Goal: Task Accomplishment & Management: Manage account settings

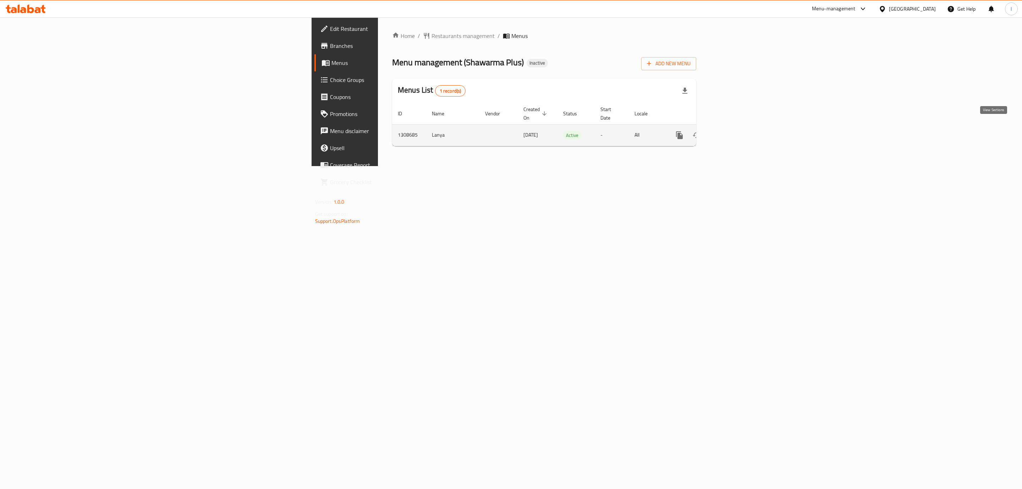
click at [735, 131] on icon "enhanced table" at bounding box center [730, 135] width 9 height 9
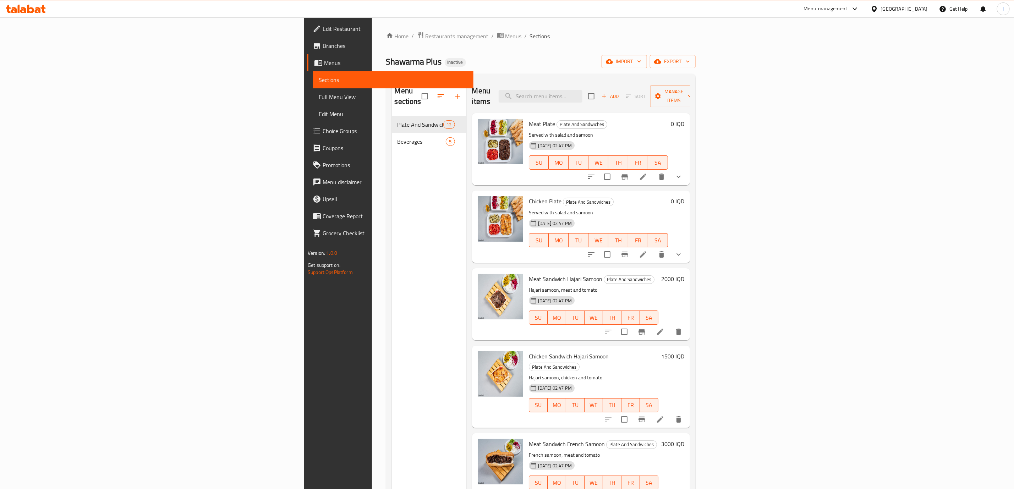
click at [313, 102] on link "Full Menu View" at bounding box center [393, 96] width 160 height 17
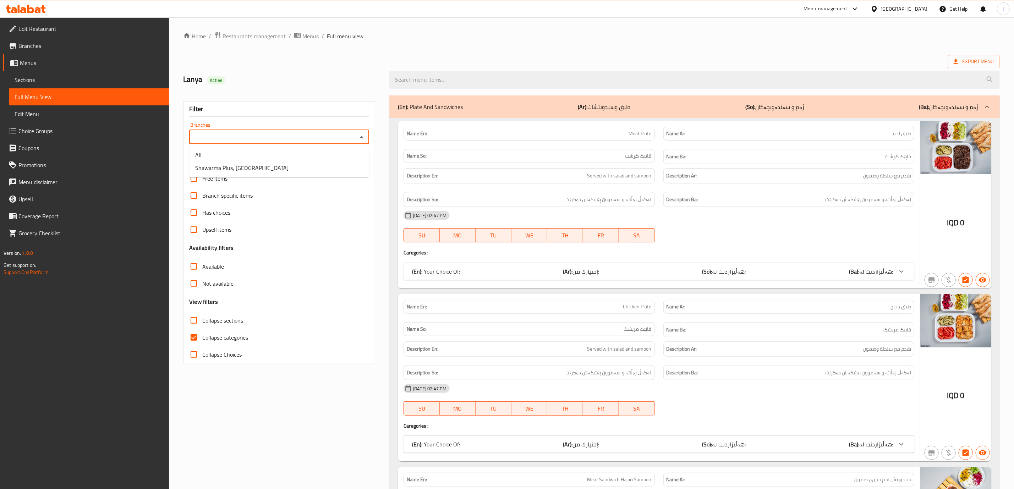
click at [324, 142] on input "Branches" at bounding box center [273, 137] width 164 height 10
click at [304, 165] on li "Shawarma Plus, [GEOGRAPHIC_DATA]" at bounding box center [280, 167] width 180 height 13
type input "Shawarma Plus, [GEOGRAPHIC_DATA]"
click at [529, 195] on div "Description So: لەگەڵ زەڵاتە و سەموون پێشکەش دەکرێت" at bounding box center [529, 199] width 251 height 15
click at [210, 336] on span "Collapse categories" at bounding box center [225, 337] width 46 height 9
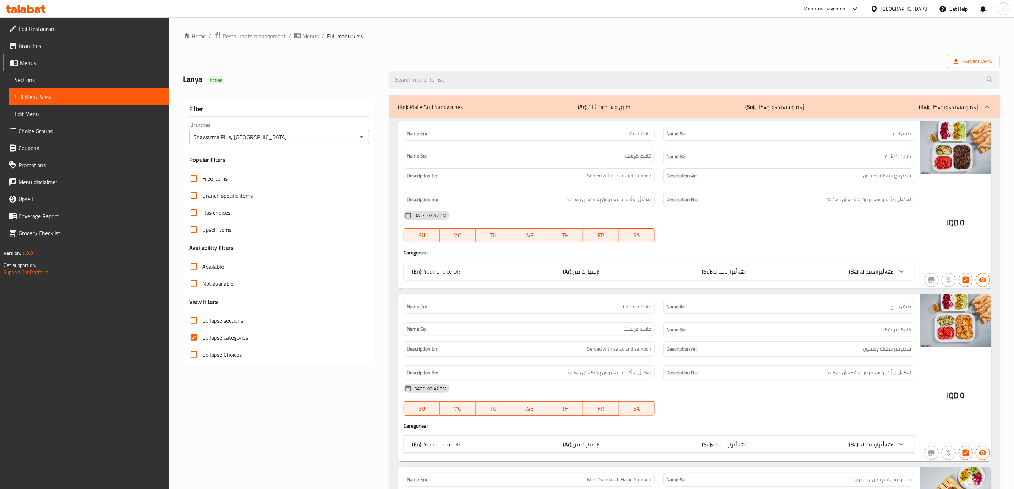
click at [202, 336] on input "Collapse categories" at bounding box center [193, 337] width 17 height 17
checkbox input "false"
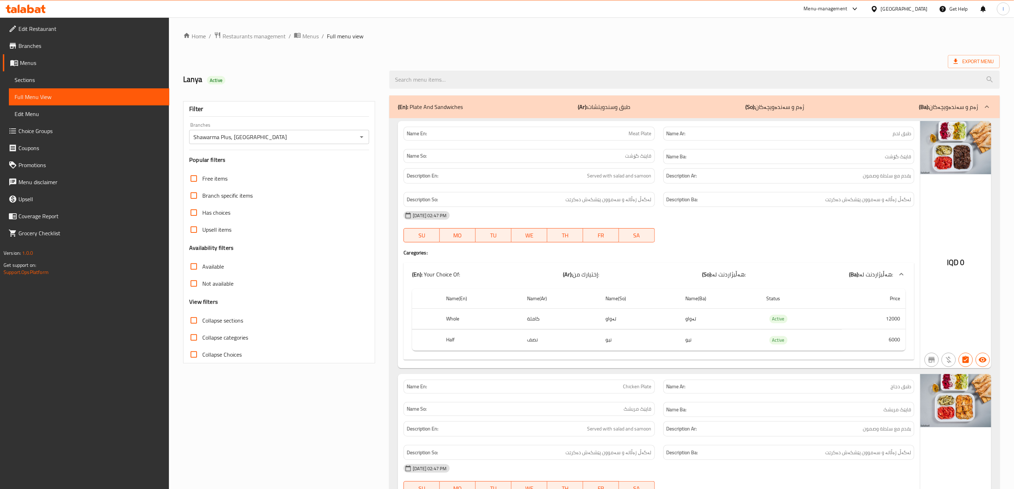
click at [224, 317] on span "Collapse sections" at bounding box center [222, 320] width 41 height 9
click at [202, 317] on input "Collapse sections" at bounding box center [193, 320] width 17 height 17
checkbox input "true"
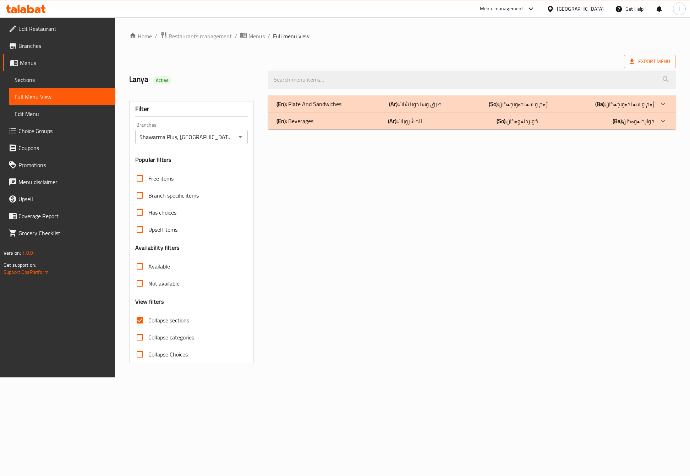
click at [433, 101] on p "(Ar): طبق وسندويتشات" at bounding box center [415, 104] width 53 height 9
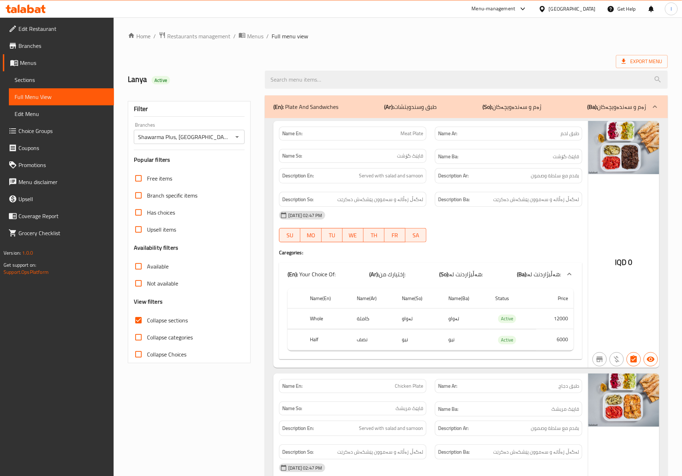
click at [455, 190] on div "Description Ba: لەگەڵ زەڵاتە و سەموون پێشکەش دەکرێت" at bounding box center [508, 200] width 156 height 24
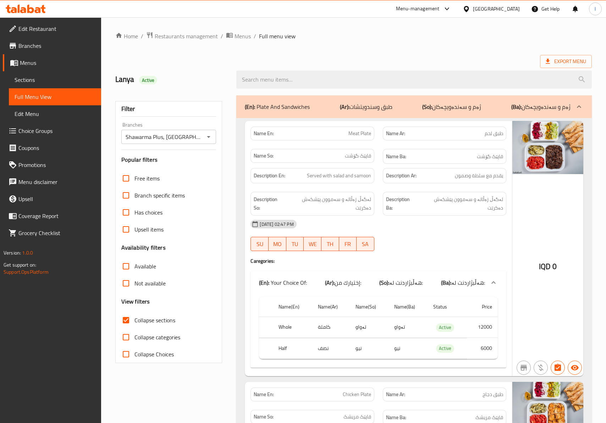
click at [474, 193] on div "Description Ba: لەگەڵ زەڵاتە و سەموون پێشکەش دەکرێت" at bounding box center [445, 204] width 124 height 24
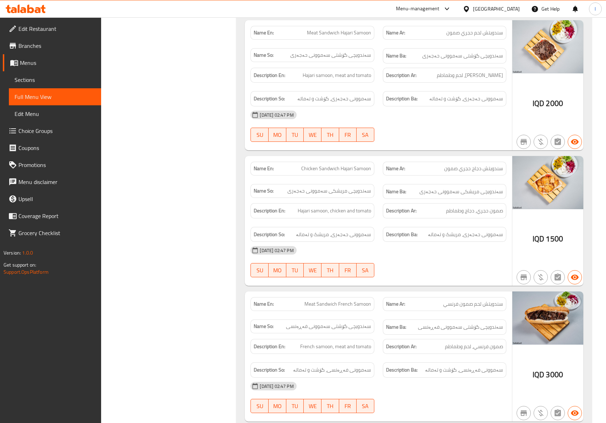
scroll to position [631, 0]
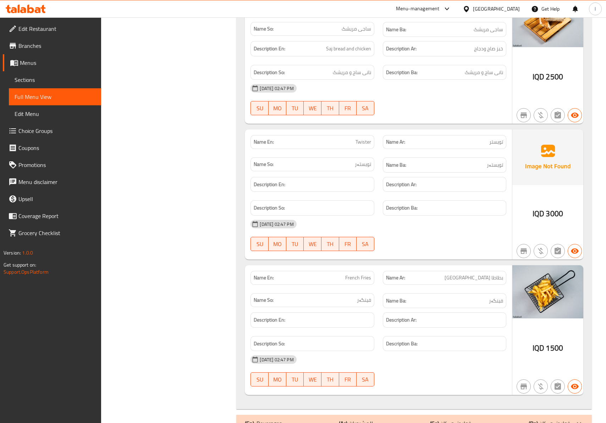
scroll to position [1619, 0]
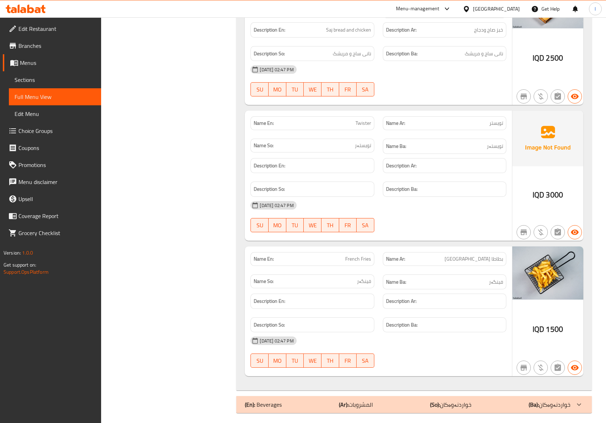
click at [363, 401] on p "(Ar): المشروبات" at bounding box center [356, 405] width 34 height 9
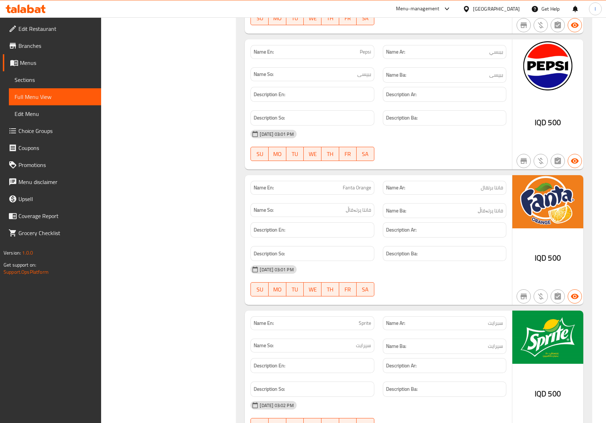
scroll to position [2295, 0]
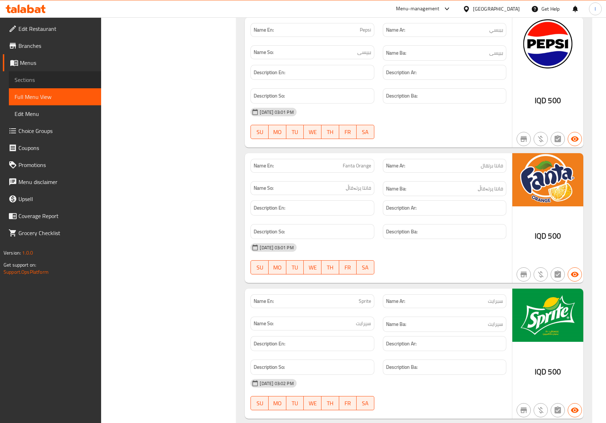
click at [44, 78] on span "Sections" at bounding box center [55, 80] width 81 height 9
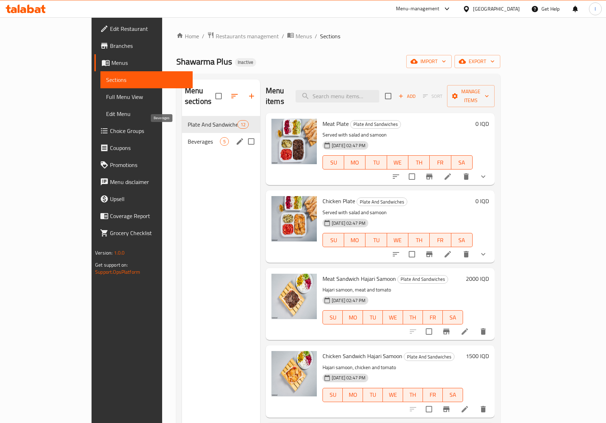
drag, startPoint x: 188, startPoint y: 130, endPoint x: 223, endPoint y: 141, distance: 36.8
click at [188, 137] on span "Beverages" at bounding box center [204, 141] width 32 height 9
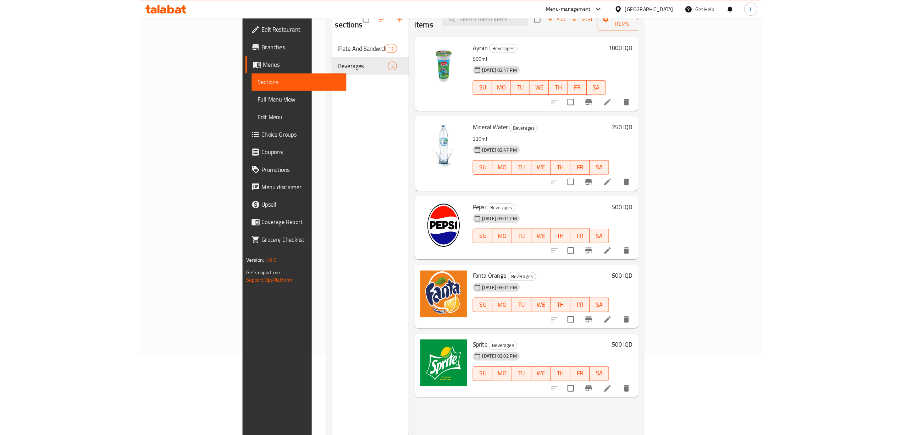
scroll to position [100, 0]
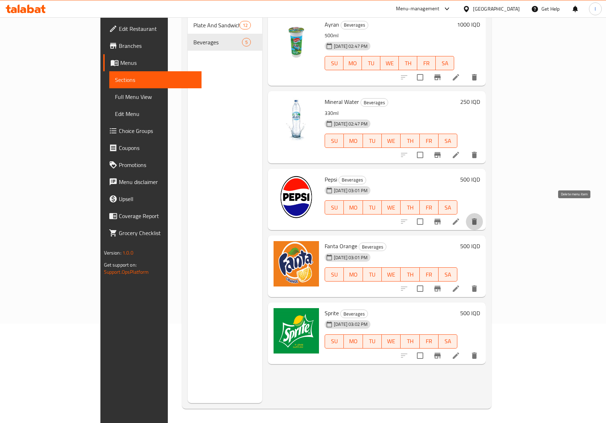
click at [477, 219] on icon "delete" at bounding box center [474, 222] width 5 height 6
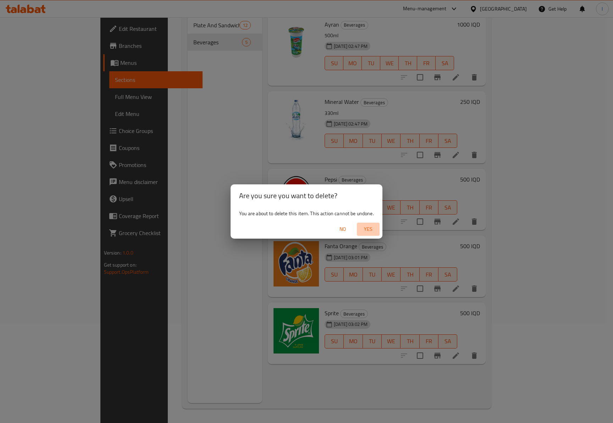
click at [364, 235] on button "Yes" at bounding box center [368, 229] width 23 height 13
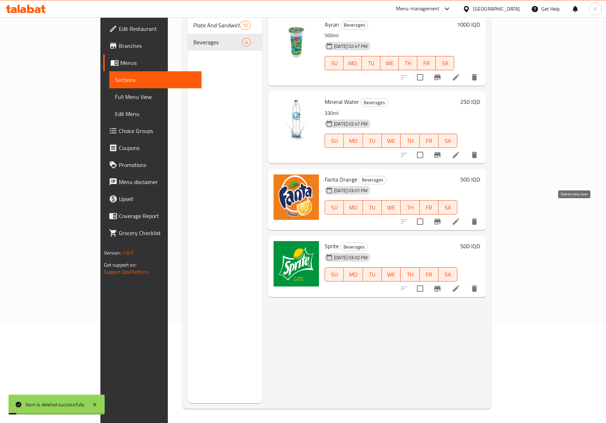
click at [479, 218] on icon "delete" at bounding box center [474, 222] width 9 height 9
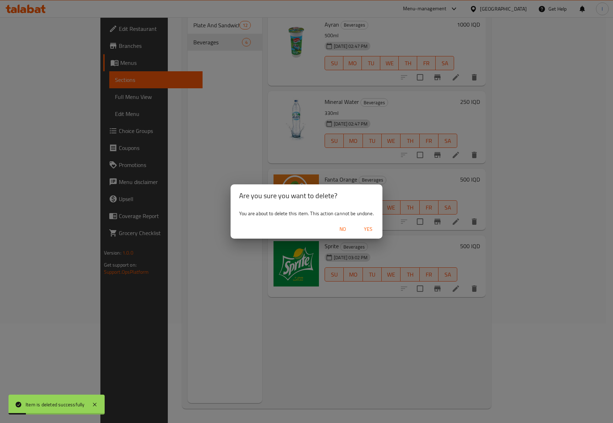
click at [366, 232] on span "Yes" at bounding box center [368, 229] width 17 height 9
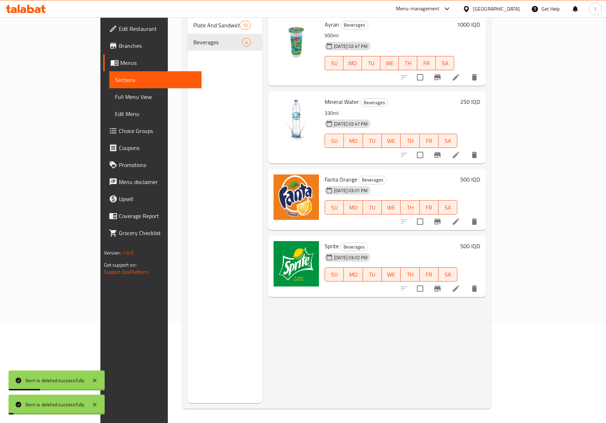
click at [486, 276] on div "Menu items Add Sort Manage items Ayran Beverages 500ml [DATE] 02:47 PM SU MO TU…" at bounding box center [374, 191] width 224 height 423
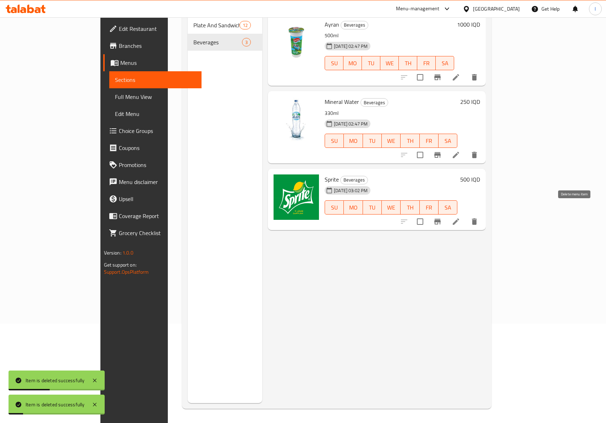
click at [479, 218] on icon "delete" at bounding box center [474, 222] width 9 height 9
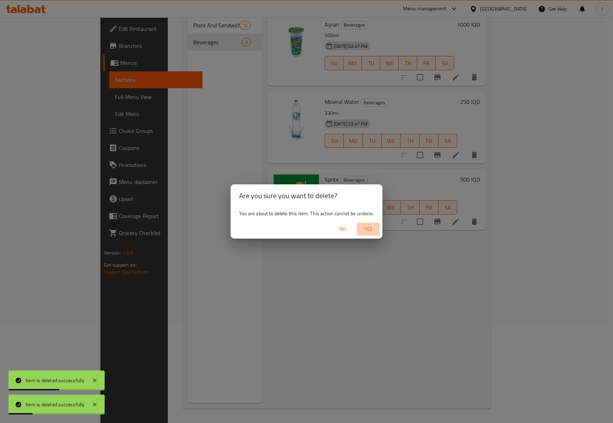
click at [370, 229] on span "Yes" at bounding box center [368, 229] width 17 height 9
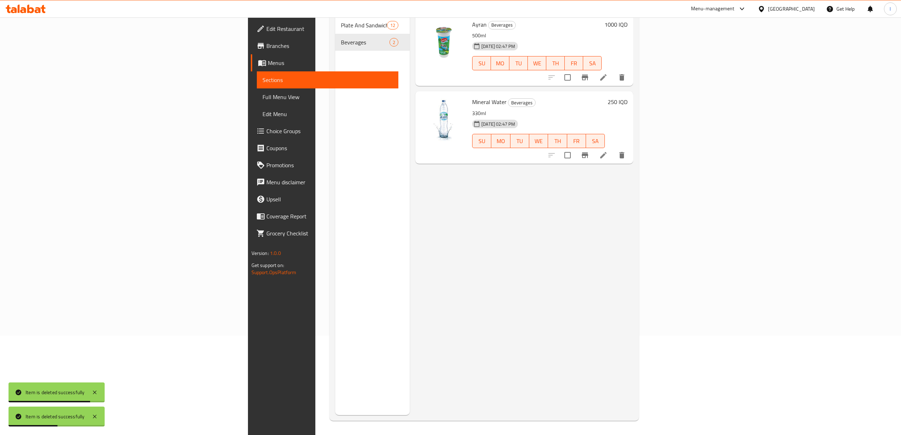
click at [633, 254] on div "Menu items Add Sort Manage items Ayran Beverages 500ml [DATE] 02:47 PM SU MO TU…" at bounding box center [522, 197] width 224 height 435
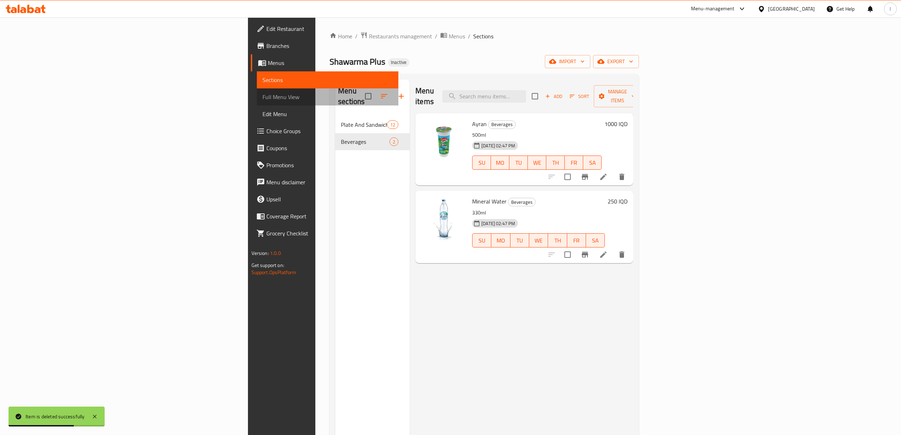
click at [263, 93] on span "Full Menu View" at bounding box center [328, 97] width 130 height 9
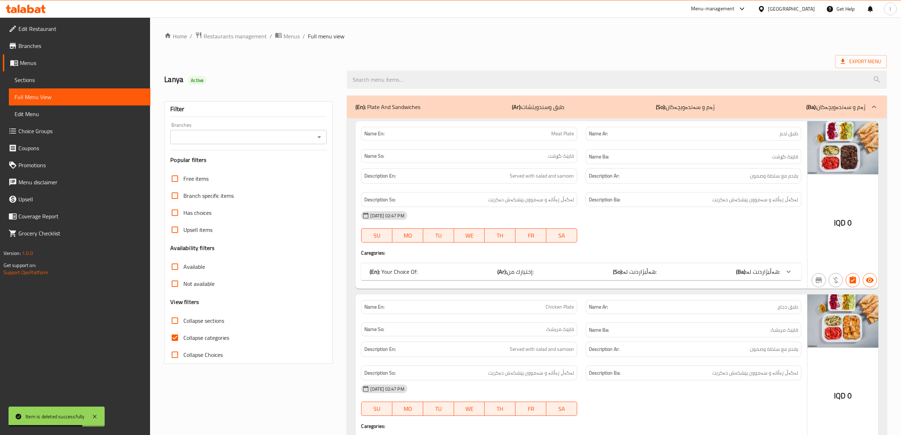
click at [209, 149] on div "Filter Branches Branches Popular filters Free items Branch specific items Has c…" at bounding box center [248, 232] width 169 height 262
click at [209, 141] on input "Branches" at bounding box center [242, 137] width 141 height 10
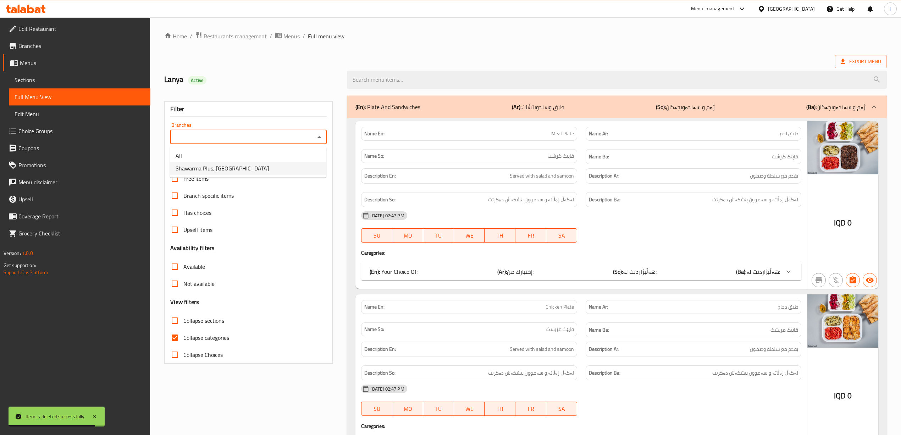
click at [194, 162] on li "Shawarma Plus, [GEOGRAPHIC_DATA]" at bounding box center [248, 168] width 157 height 13
type input "Shawarma Plus, [GEOGRAPHIC_DATA]"
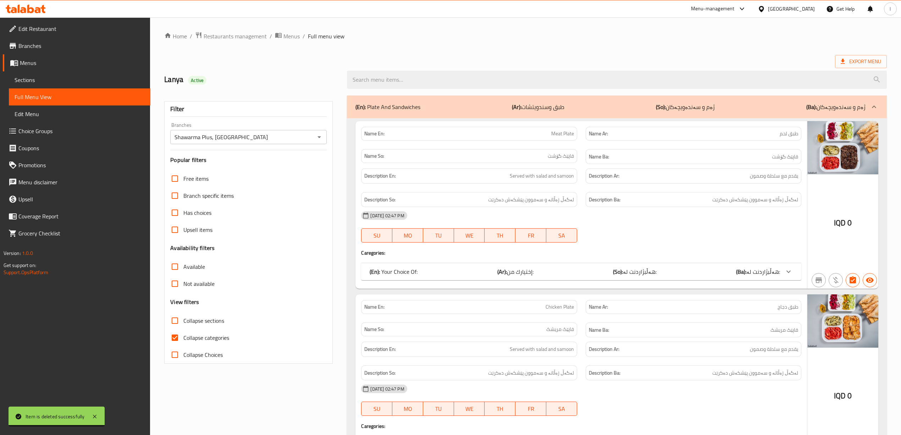
click at [186, 345] on label "Collapse categories" at bounding box center [197, 337] width 63 height 17
click at [183, 345] on input "Collapse categories" at bounding box center [174, 337] width 17 height 17
checkbox input "false"
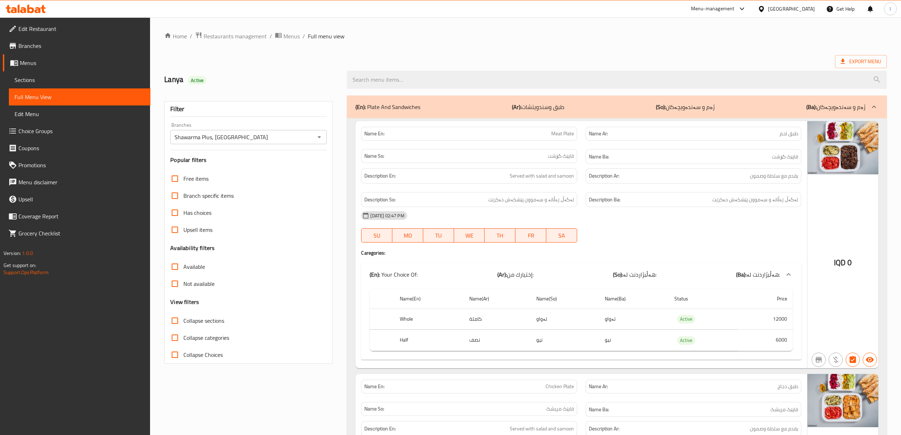
click at [200, 323] on span "Collapse sections" at bounding box center [203, 320] width 41 height 9
click at [183, 323] on input "Collapse sections" at bounding box center [174, 320] width 17 height 17
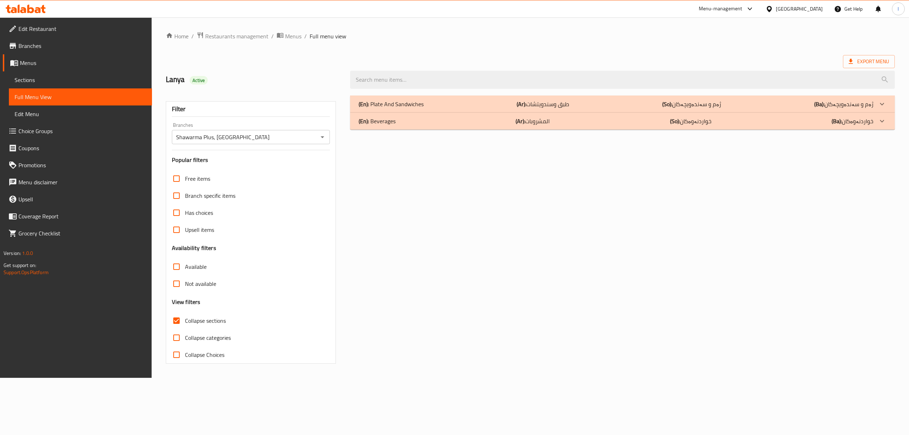
click at [200, 323] on span "Collapse sections" at bounding box center [205, 320] width 41 height 9
click at [185, 323] on input "Collapse sections" at bounding box center [176, 320] width 17 height 17
checkbox input "false"
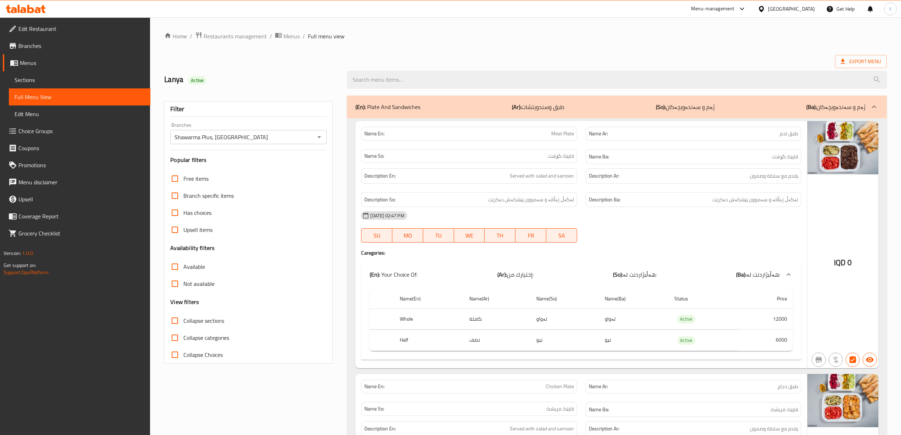
click at [697, 197] on h6 "Description Ba: لەگەڵ زەڵاتە و سەموون پێشکەش دەکرێت" at bounding box center [693, 199] width 209 height 9
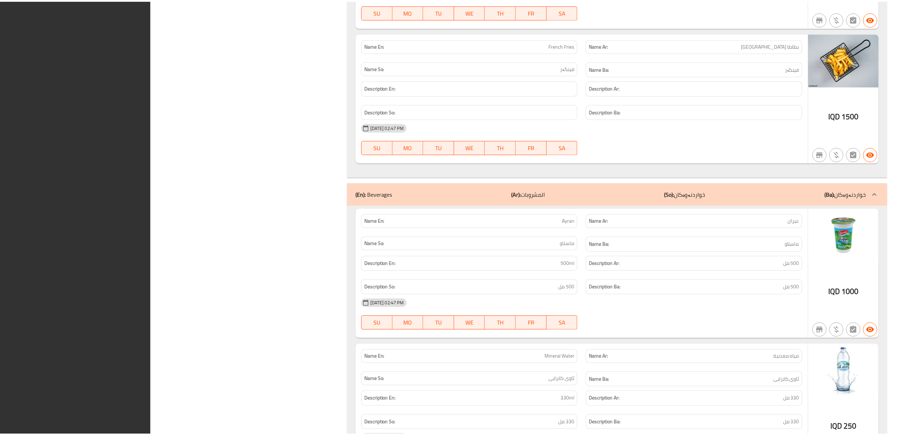
scroll to position [1898, 0]
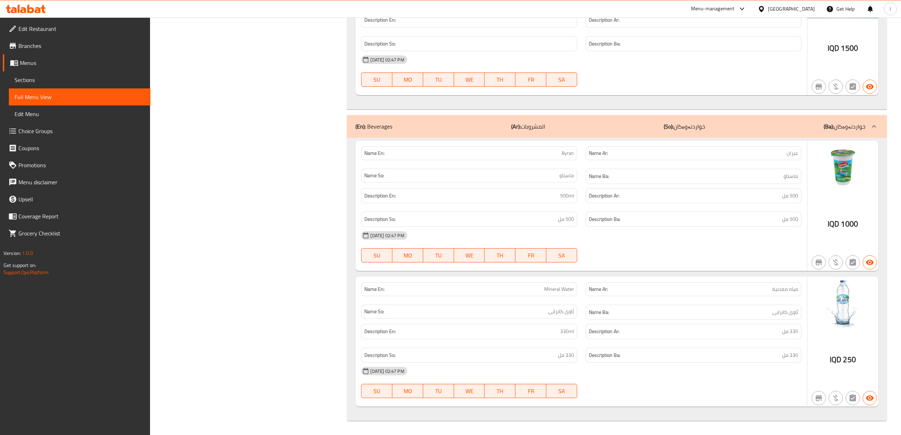
click at [20, 5] on icon at bounding box center [26, 9] width 40 height 9
